Goal: Information Seeking & Learning: Check status

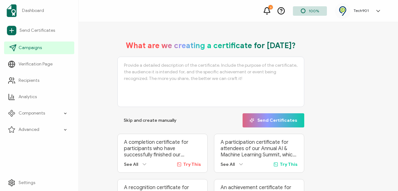
click at [32, 46] on span "Campaigns" at bounding box center [30, 48] width 23 height 6
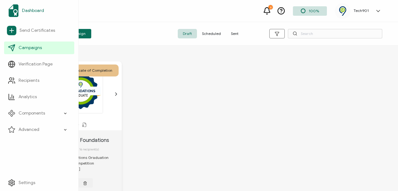
click at [31, 12] on span "Dashboard" at bounding box center [33, 11] width 22 height 6
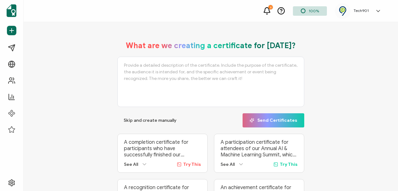
click at [270, 13] on icon at bounding box center [267, 11] width 8 height 8
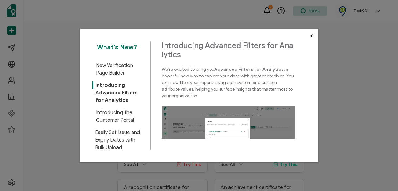
click at [308, 38] on button "Close" at bounding box center [311, 36] width 14 height 14
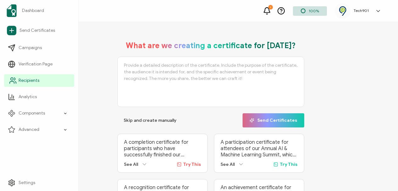
click at [28, 81] on span "Recipients" at bounding box center [29, 80] width 21 height 6
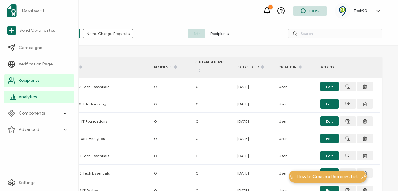
click at [27, 97] on span "Analytics" at bounding box center [28, 97] width 18 height 6
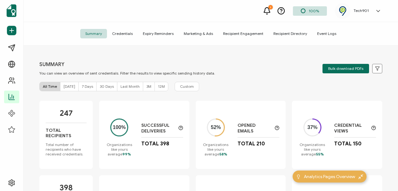
click at [292, 34] on span "Recipient Directory" at bounding box center [290, 33] width 44 height 9
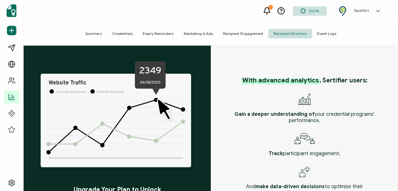
click at [251, 31] on span "Recipient Engagement" at bounding box center [243, 33] width 50 height 9
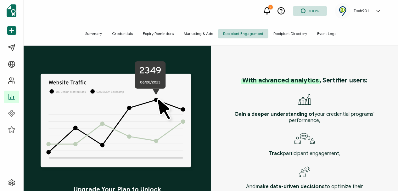
click at [199, 31] on span "Marketing & Ads" at bounding box center [198, 33] width 39 height 9
click at [165, 31] on span "Expiry Reminders" at bounding box center [158, 33] width 41 height 9
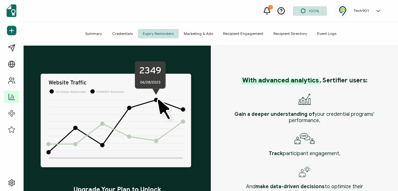
click at [121, 36] on span "Credentials" at bounding box center [122, 33] width 31 height 9
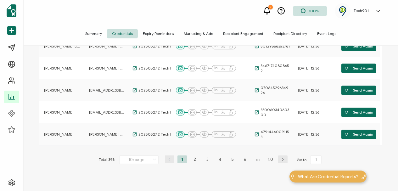
scroll to position [201, 0]
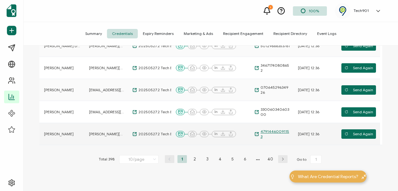
click at [278, 133] on span "47914460091153" at bounding box center [274, 134] width 31 height 10
